Goal: Find specific page/section: Find specific page/section

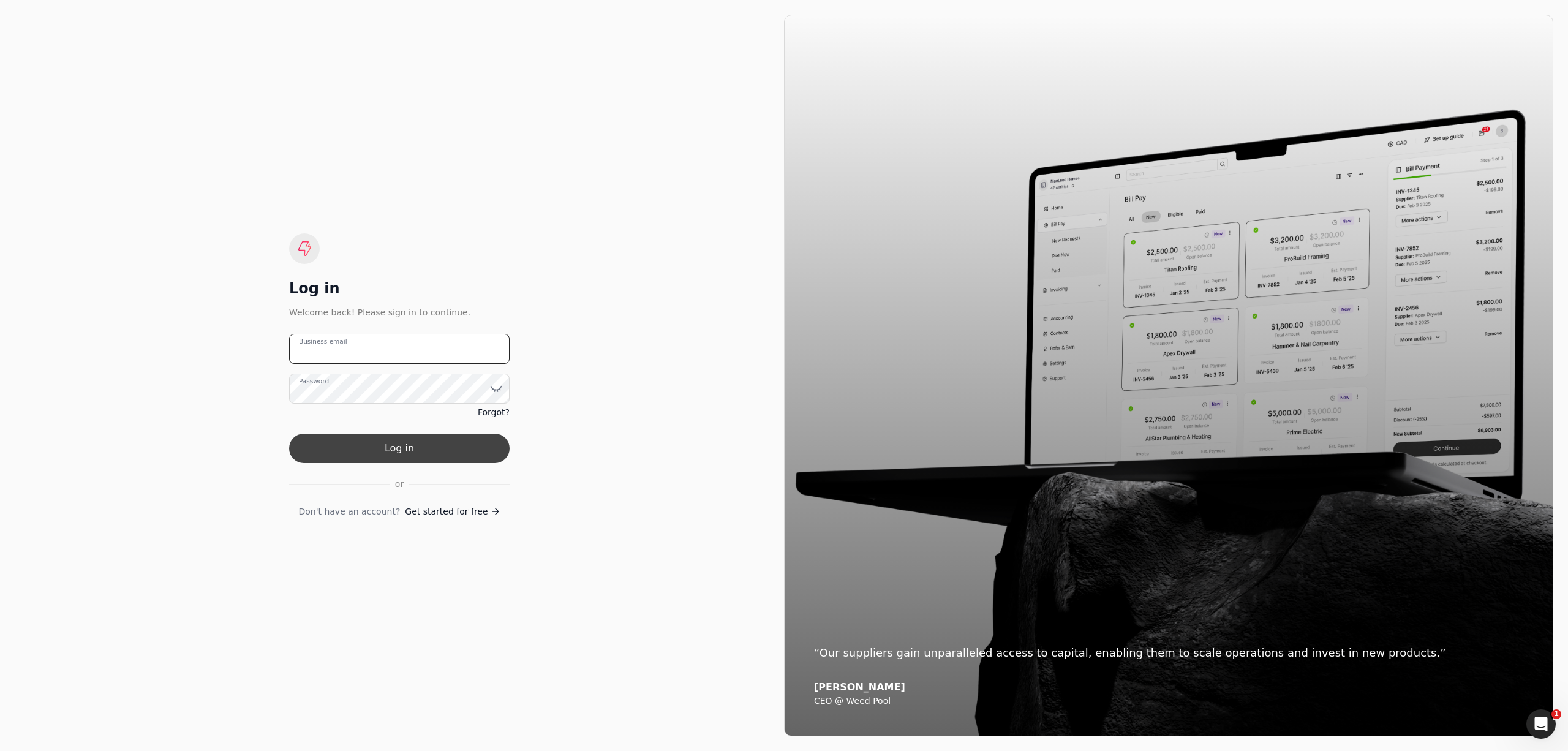
type email "[PERSON_NAME][EMAIL_ADDRESS][DOMAIN_NAME]"
click at [453, 450] on button "Log in" at bounding box center [399, 449] width 220 height 29
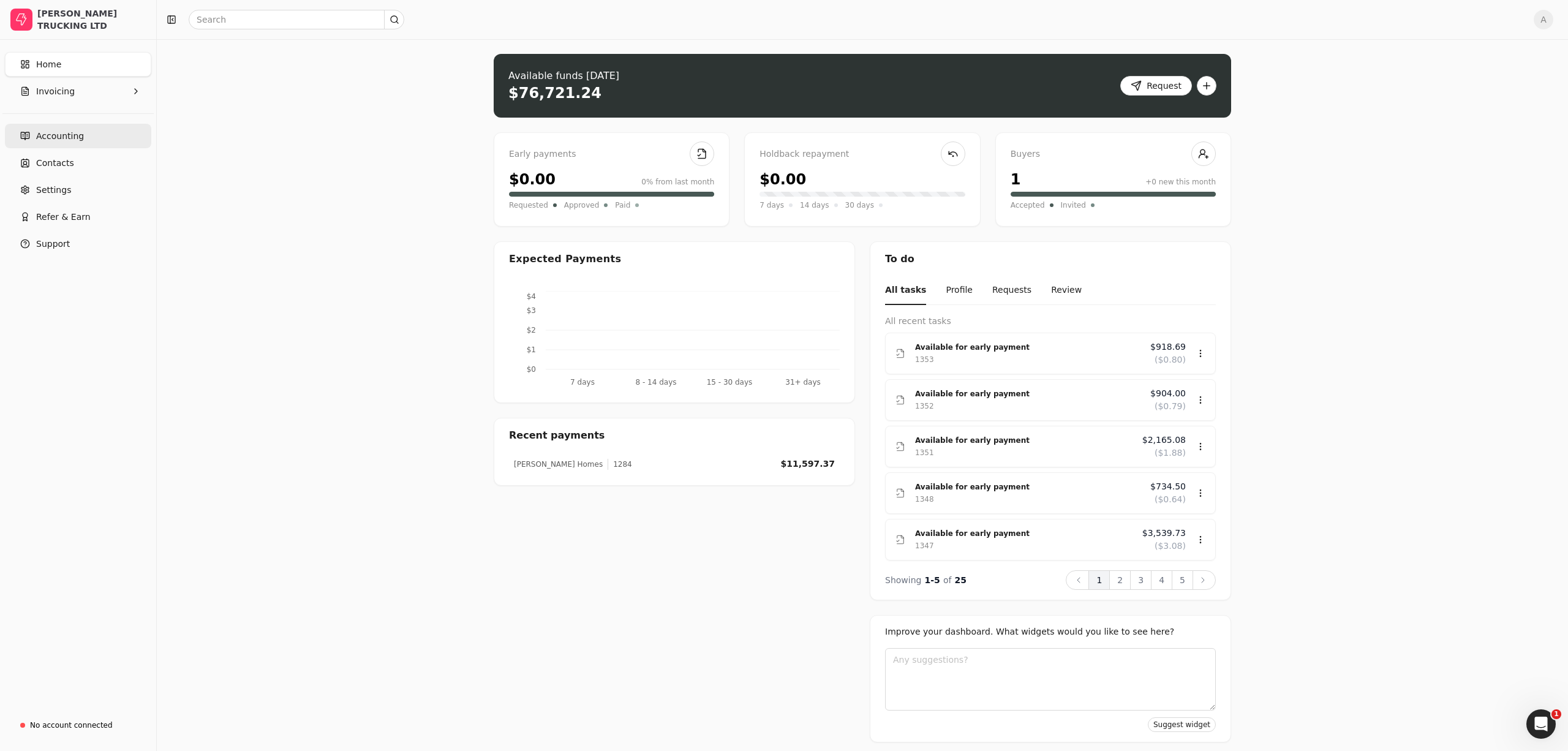
scroll to position [5, 0]
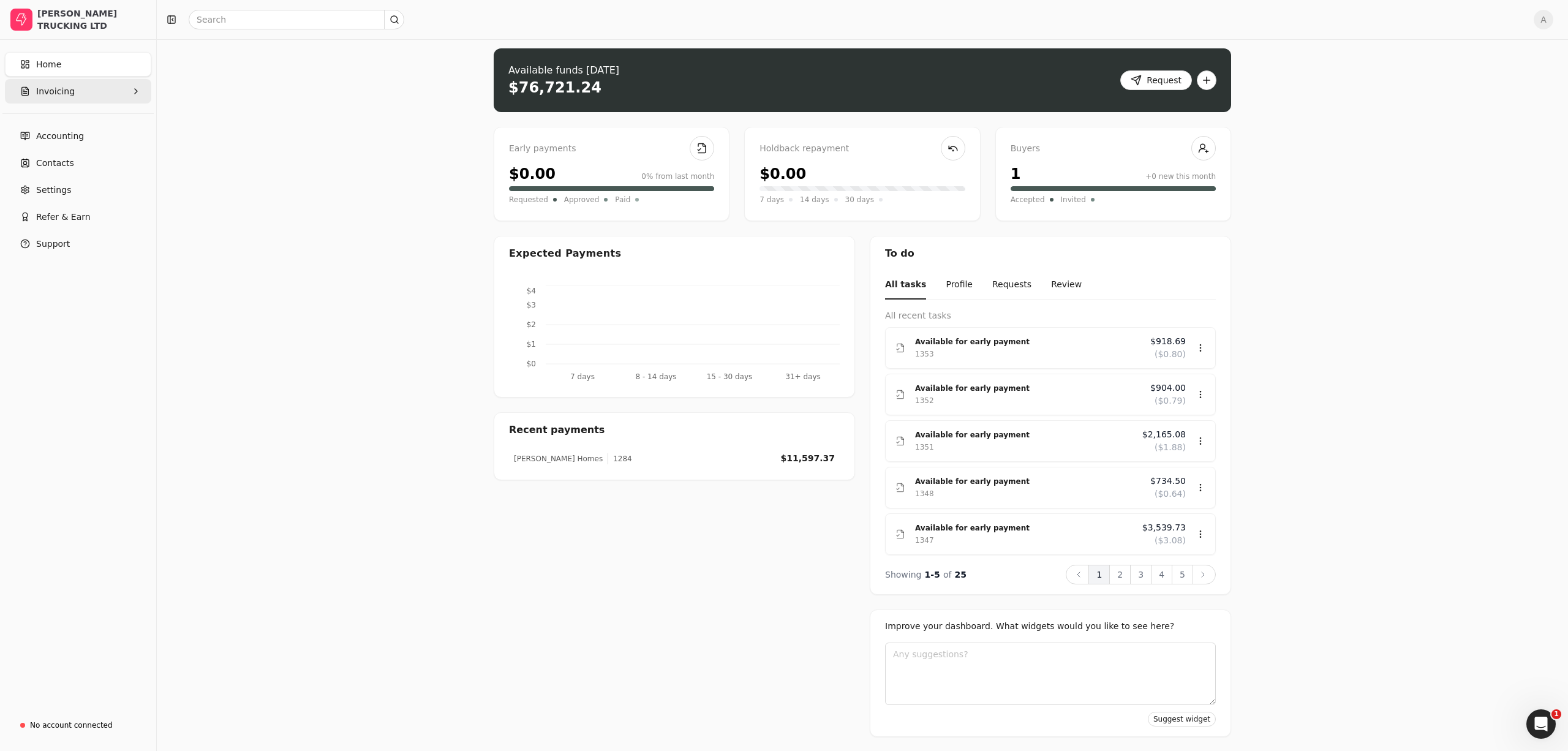
click at [103, 95] on button "Invoicing" at bounding box center [77, 91] width 146 height 24
click at [99, 121] on Invoices "All Invoices" at bounding box center [78, 121] width 142 height 24
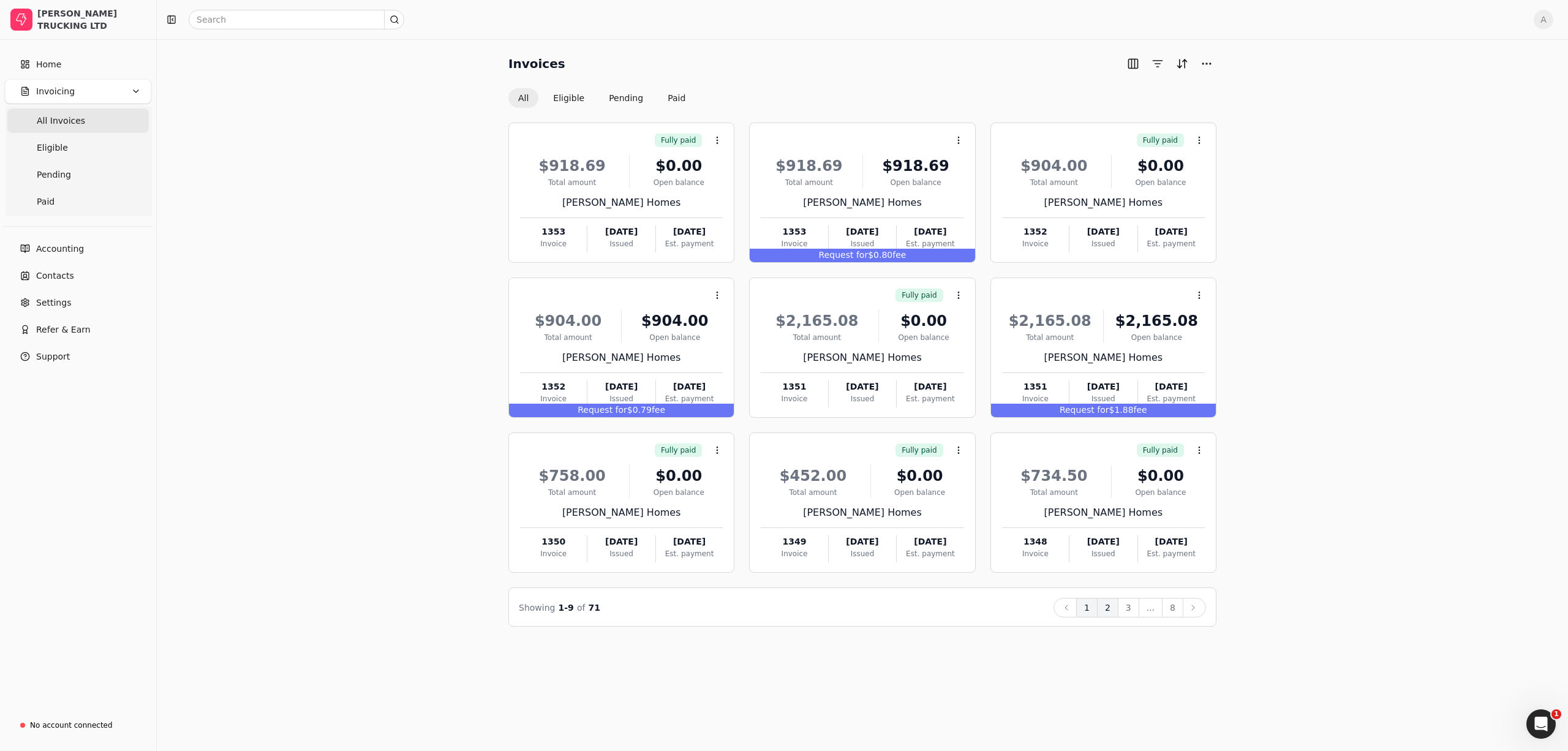
click at [1107, 612] on button "2" at bounding box center [1107, 608] width 21 height 20
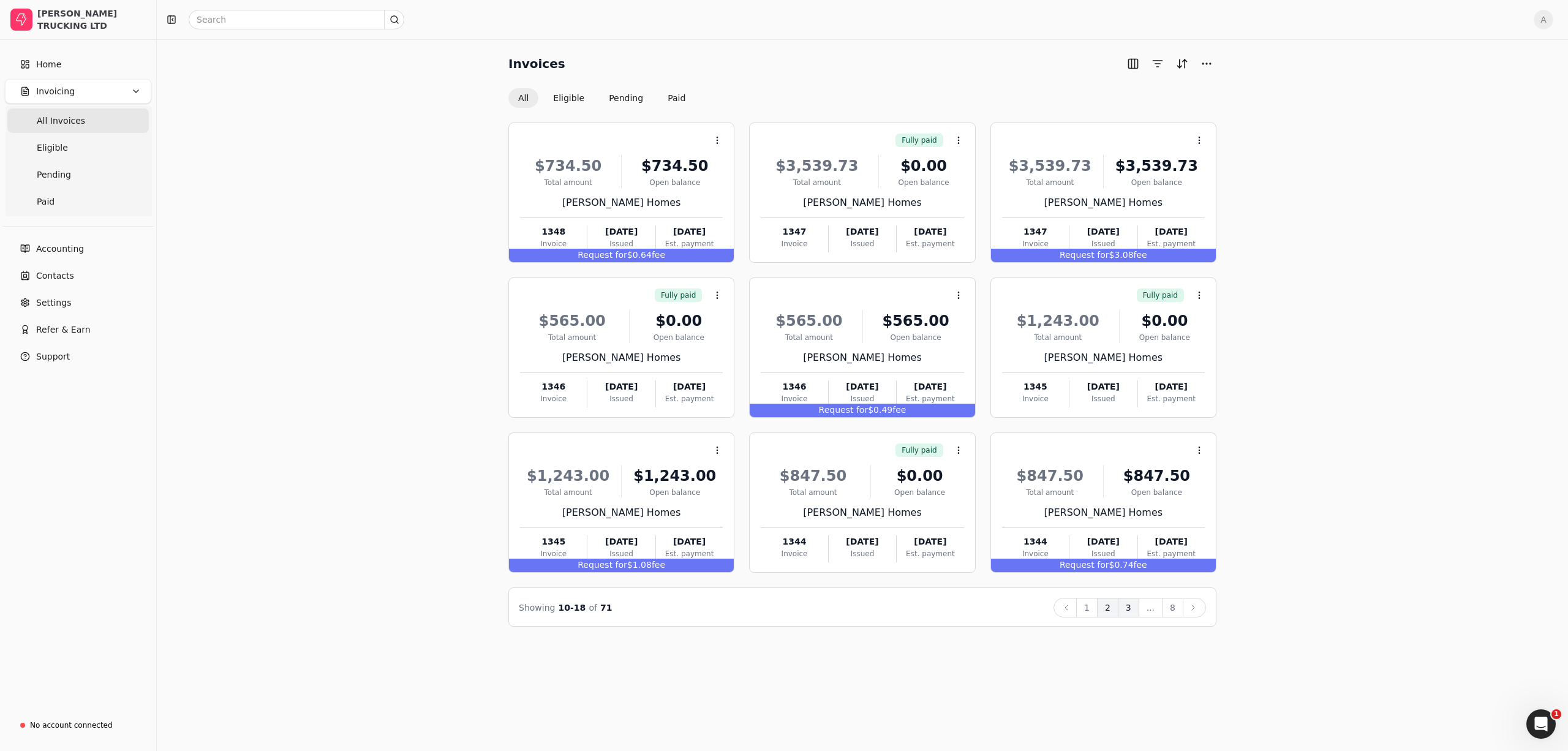
click at [1133, 604] on button "3" at bounding box center [1128, 608] width 21 height 20
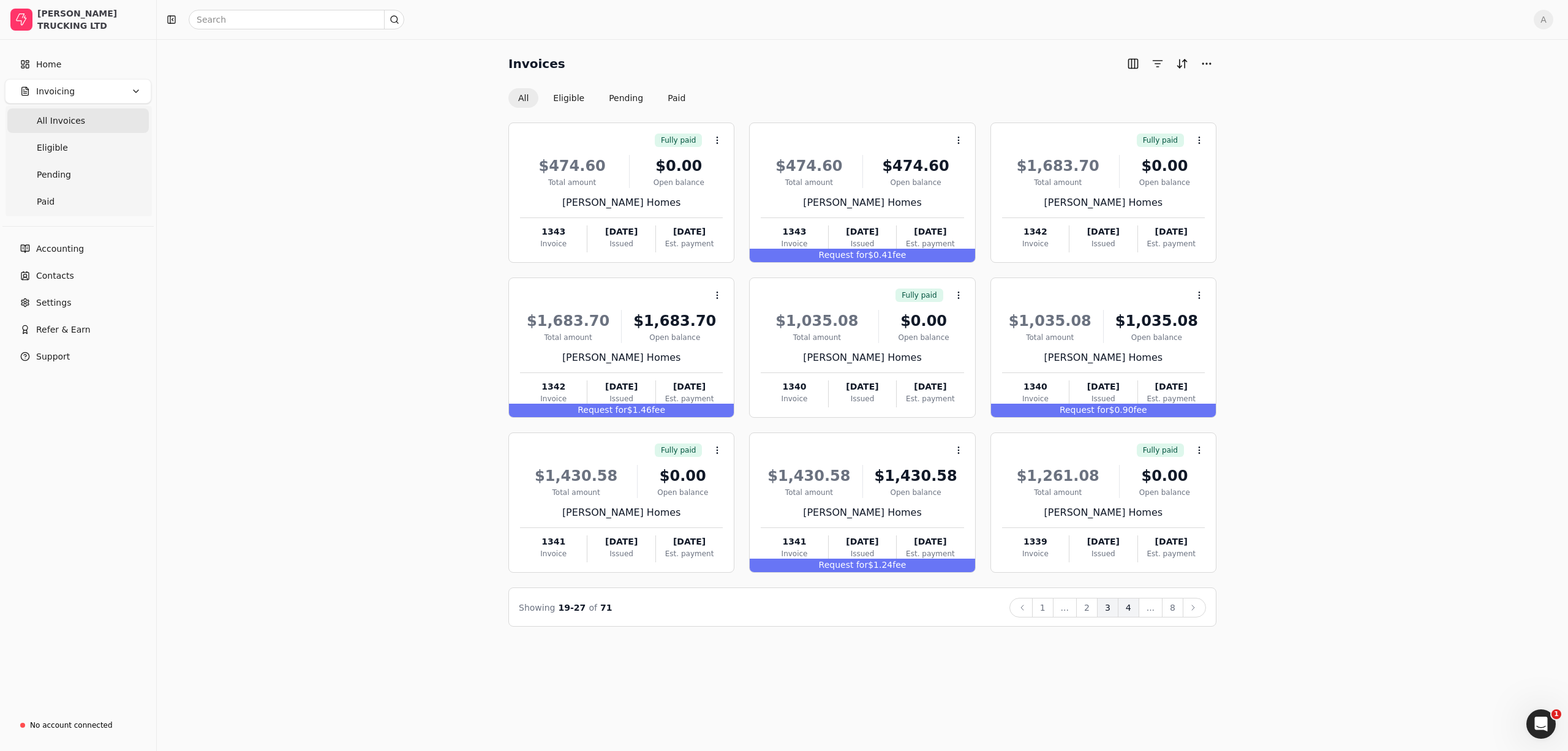
click at [1125, 609] on button "4" at bounding box center [1128, 608] width 21 height 20
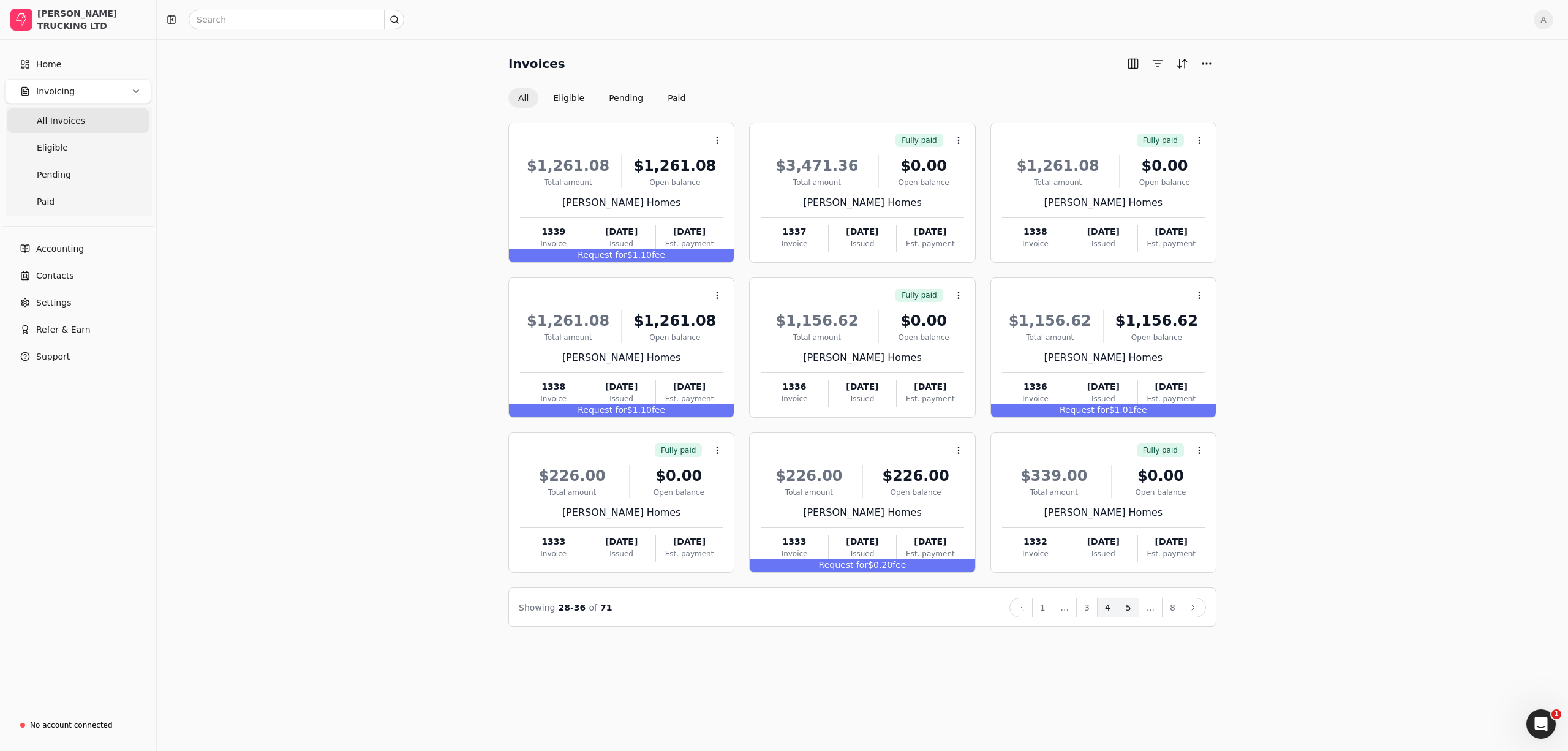
click at [1130, 609] on button "5" at bounding box center [1128, 608] width 21 height 20
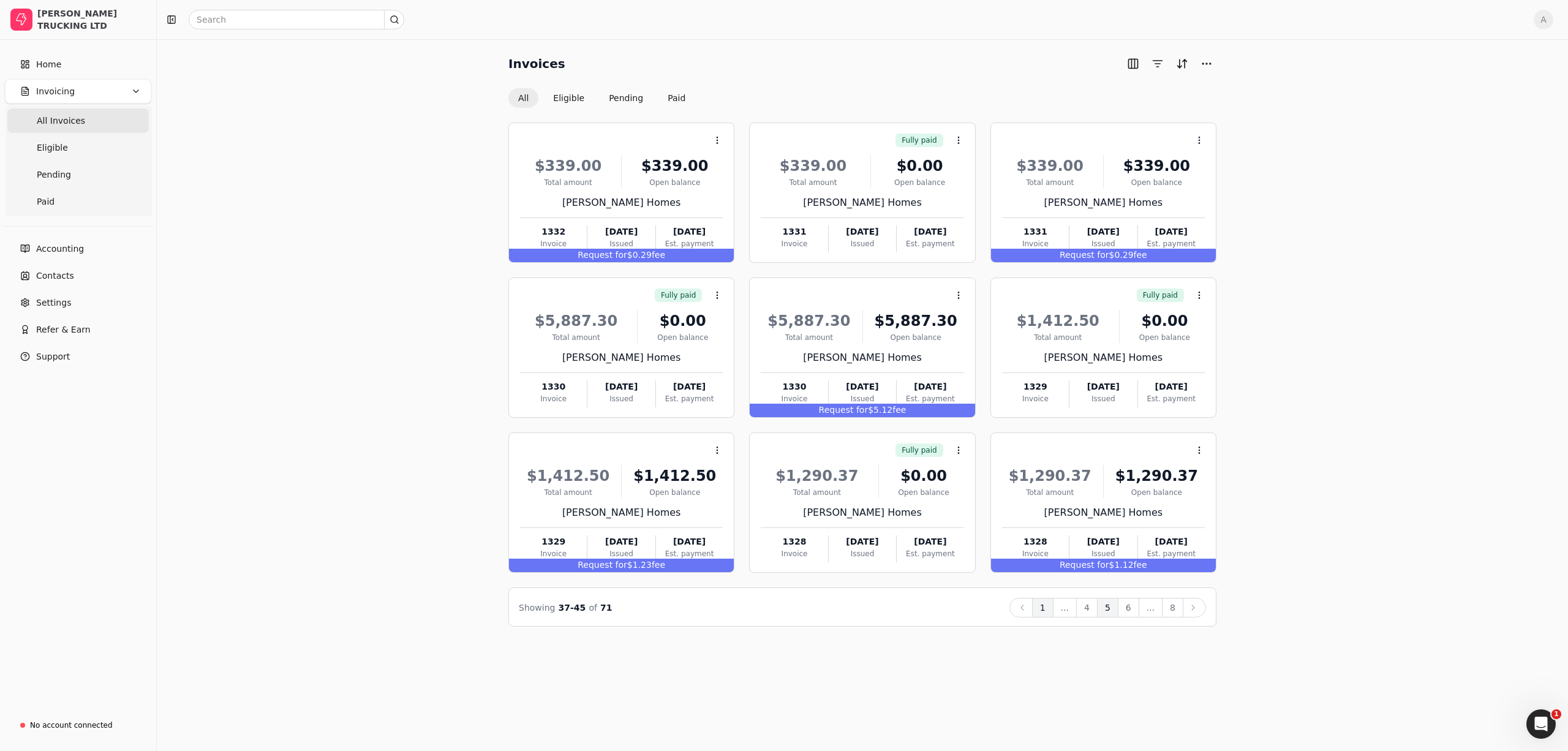
click at [1048, 609] on button "1" at bounding box center [1042, 608] width 21 height 20
